Goal: Task Accomplishment & Management: Use online tool/utility

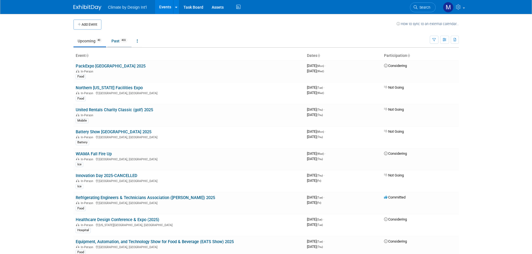
click at [117, 41] on link "Past 403" at bounding box center [119, 41] width 24 height 11
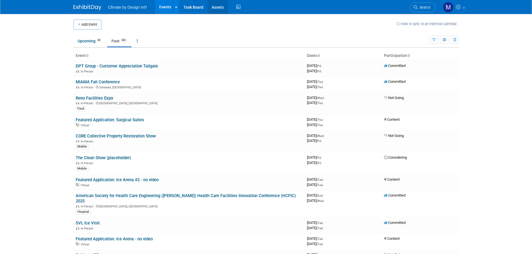
click at [214, 0] on link "Assets" at bounding box center [217, 7] width 20 height 14
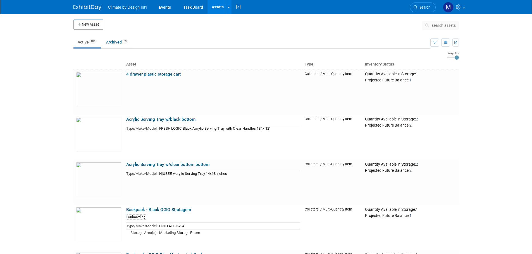
click at [400, 42] on ul "Active 182 Archived 63" at bounding box center [251, 42] width 357 height 13
click at [434, 25] on span "search assets" at bounding box center [444, 25] width 24 height 4
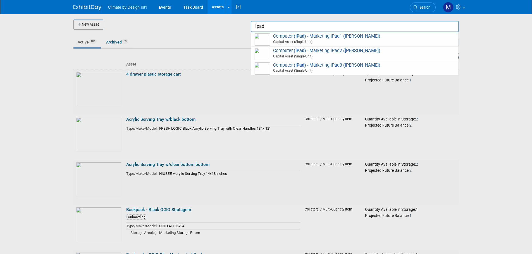
click at [345, 49] on span "Computer ( iPad ) - Marketing iPad2 (Michelle) Capital Asset (Single-Unit)" at bounding box center [354, 53] width 201 height 11
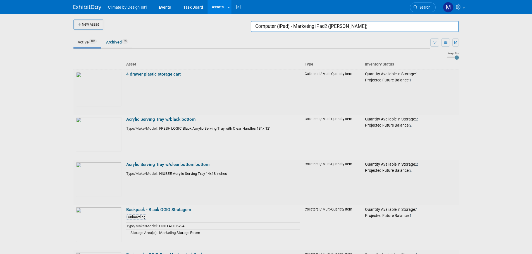
click at [408, 24] on input "Computer (iPad) - Marketing iPad2 (Michelle)" at bounding box center [355, 26] width 208 height 11
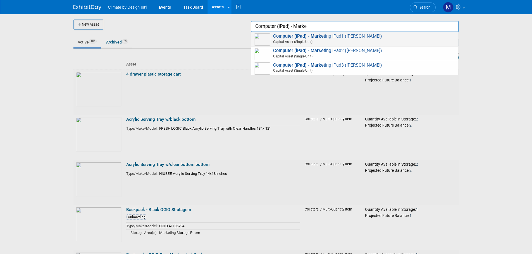
click at [310, 35] on strong "Computer (iPad) - Marke" at bounding box center [298, 35] width 51 height 5
type input "Computer (iPad) - Marketing iPad1 (Tracy)"
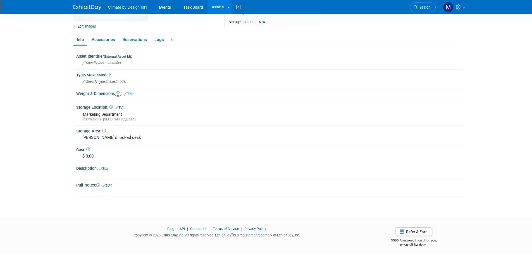
scroll to position [59, 0]
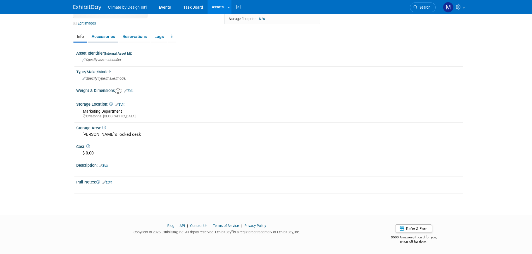
click at [109, 35] on link "Accessories" at bounding box center [103, 37] width 30 height 10
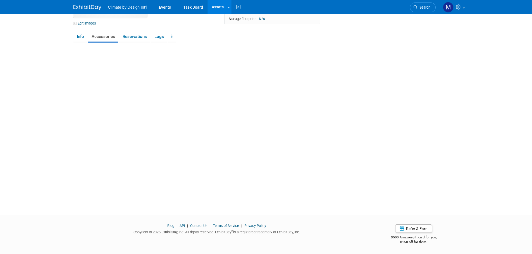
scroll to position [53, 0]
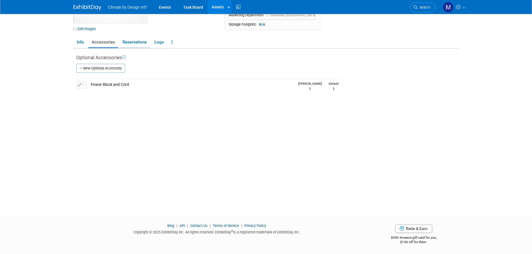
click at [129, 40] on link "Reservations" at bounding box center [134, 42] width 31 height 10
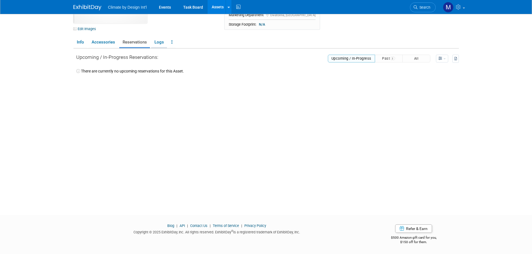
click at [164, 46] on link "Logs" at bounding box center [159, 42] width 16 height 10
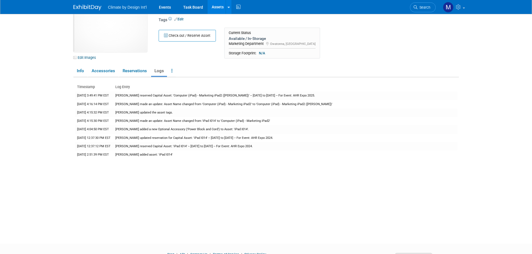
scroll to position [0, 0]
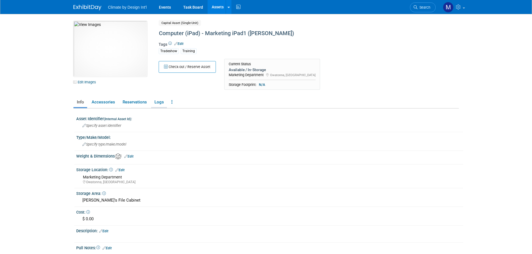
click at [157, 103] on link "Logs" at bounding box center [159, 102] width 16 height 10
